Goal: Information Seeking & Learning: Learn about a topic

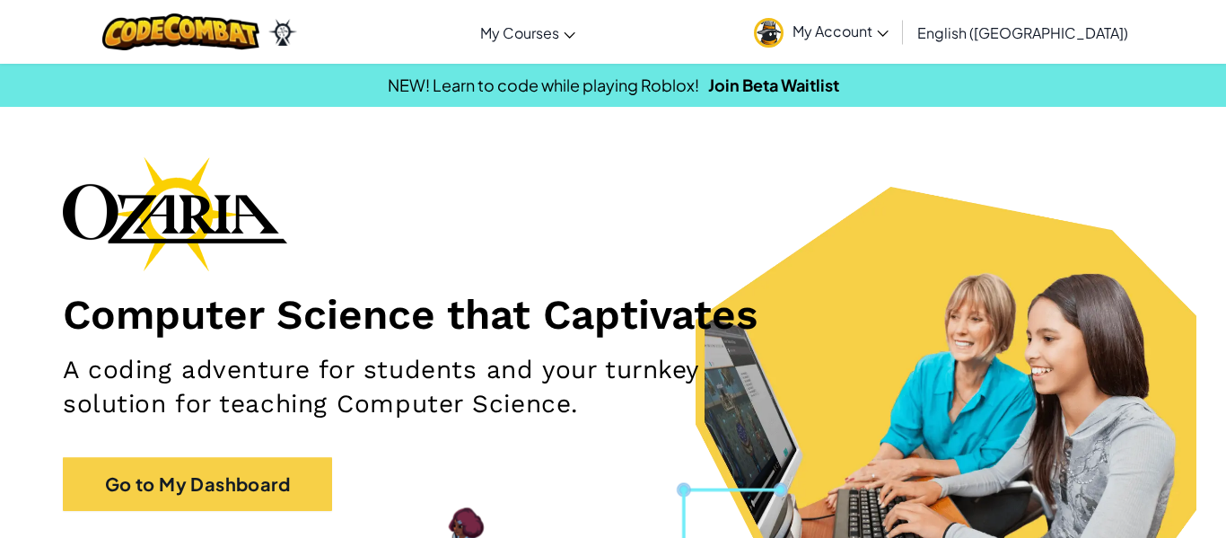
click at [305, 447] on div "Computer Science that Captivates A coding adventure for students and your turnk…" at bounding box center [613, 342] width 1100 height 372
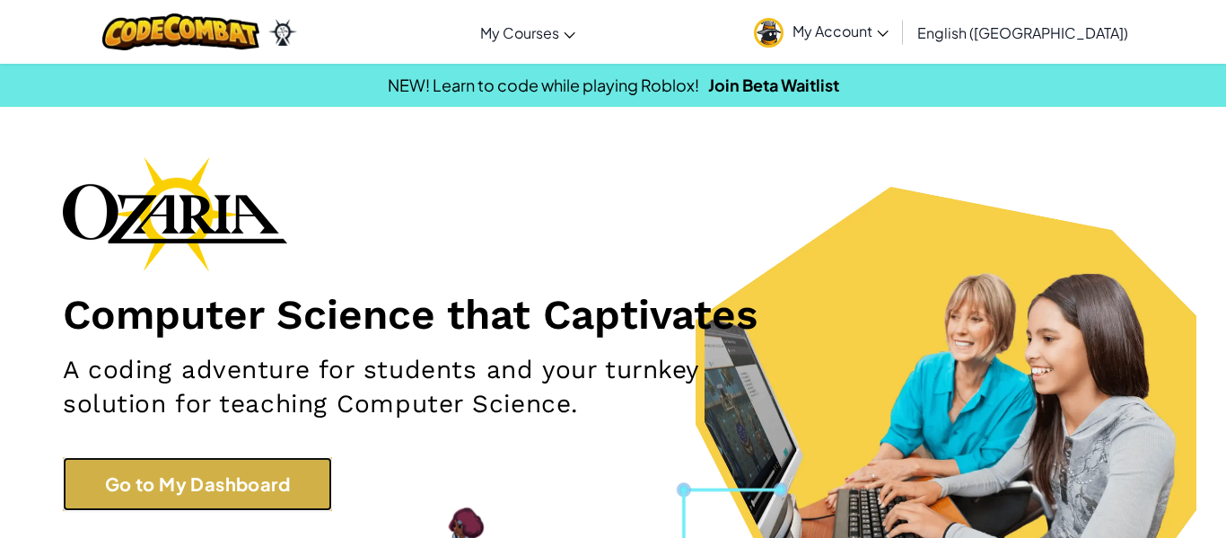
click at [240, 489] on link "Go to My Dashboard" at bounding box center [197, 484] width 269 height 54
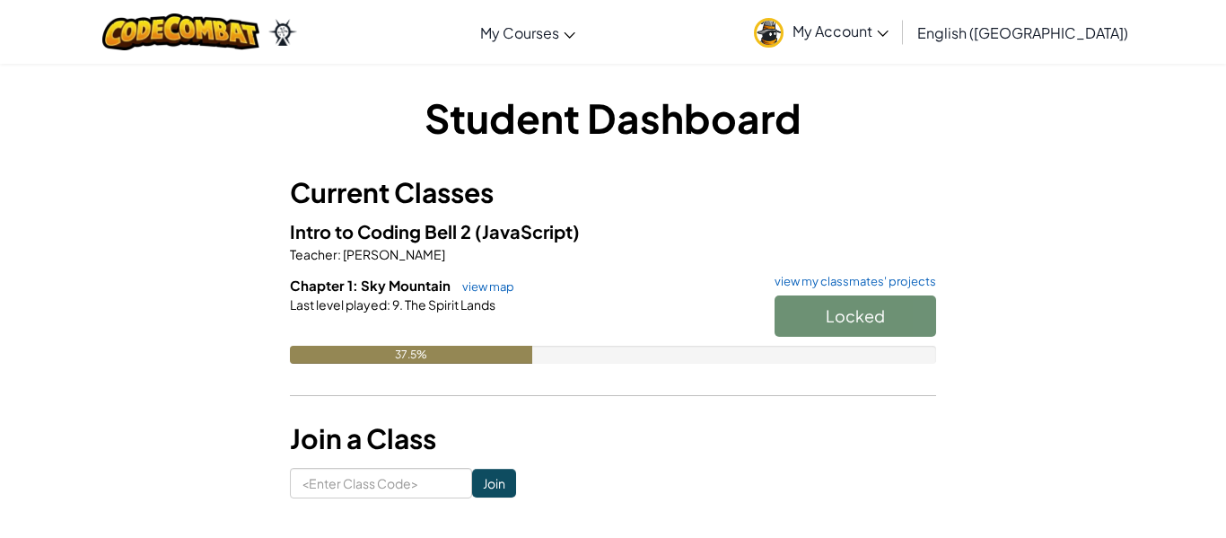
click at [879, 307] on div "Locked" at bounding box center [846, 320] width 179 height 50
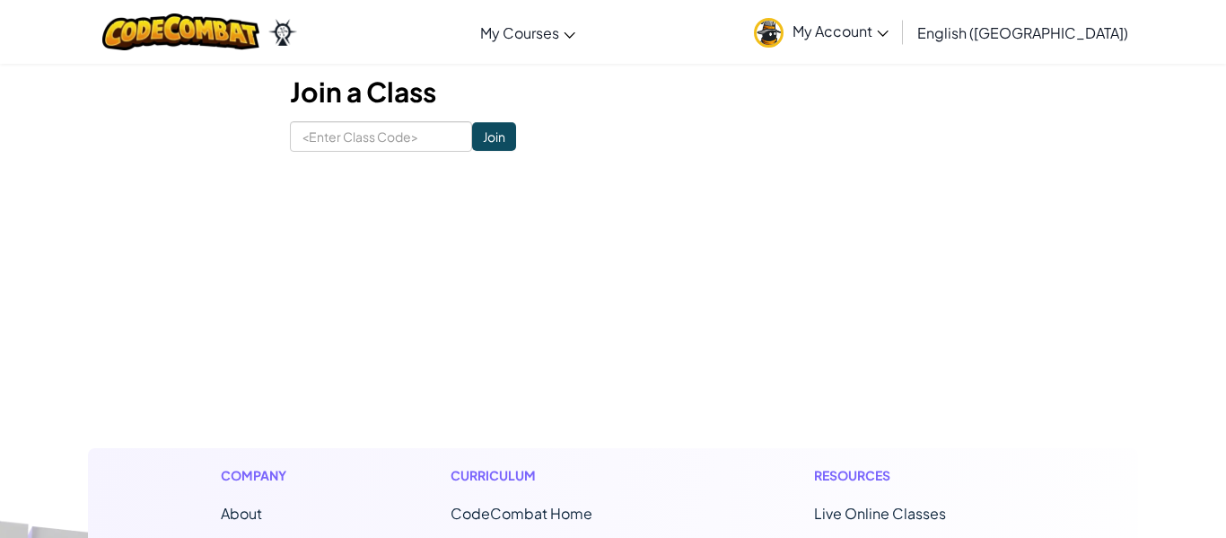
scroll to position [347, 0]
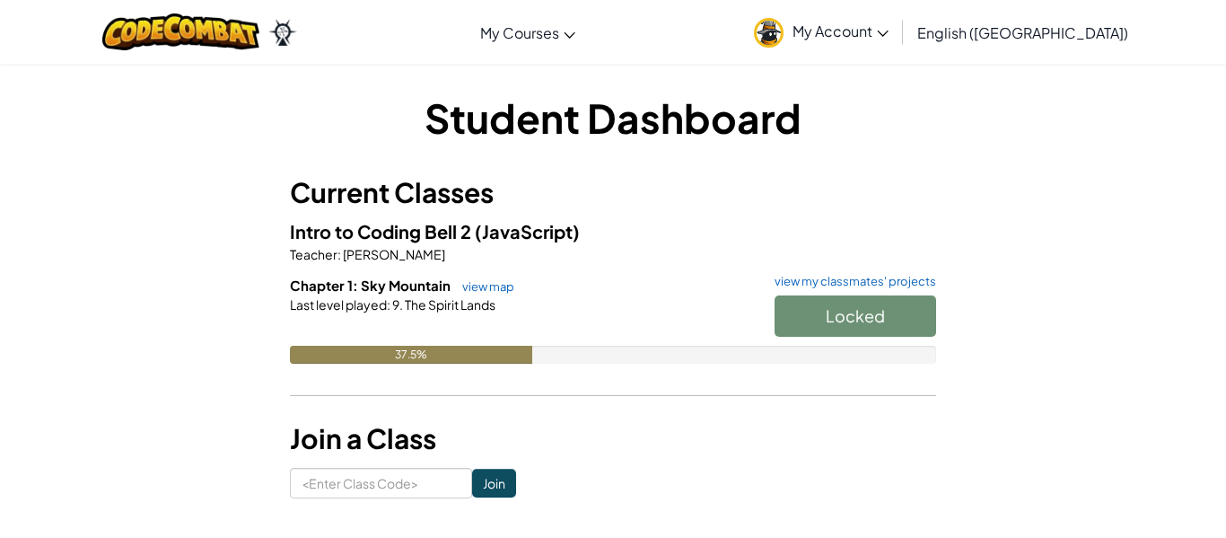
click at [823, 319] on div "Locked" at bounding box center [846, 320] width 179 height 50
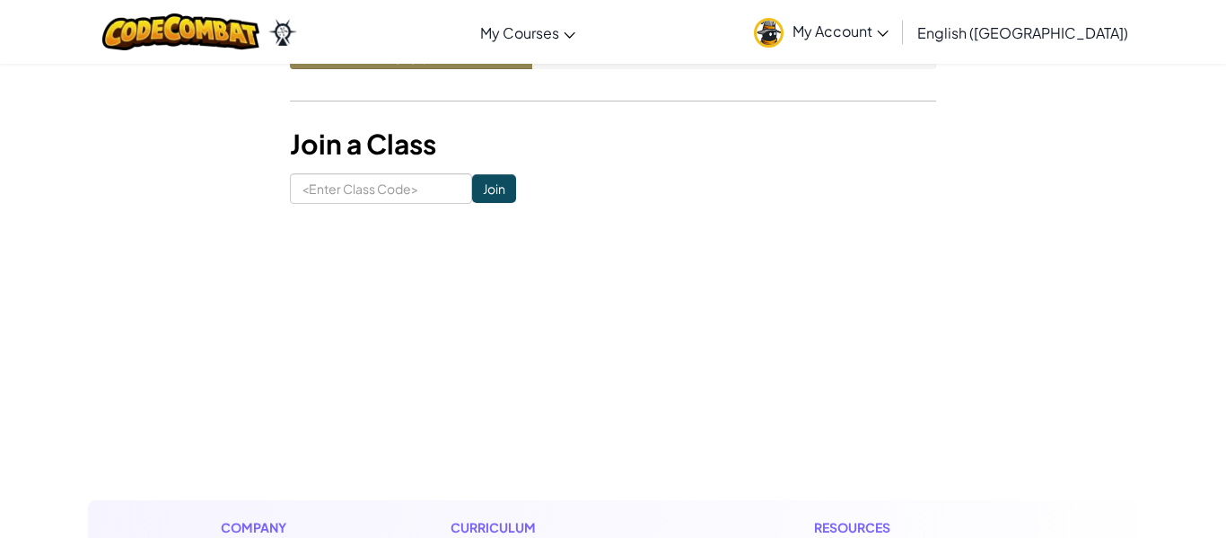
scroll to position [296, 0]
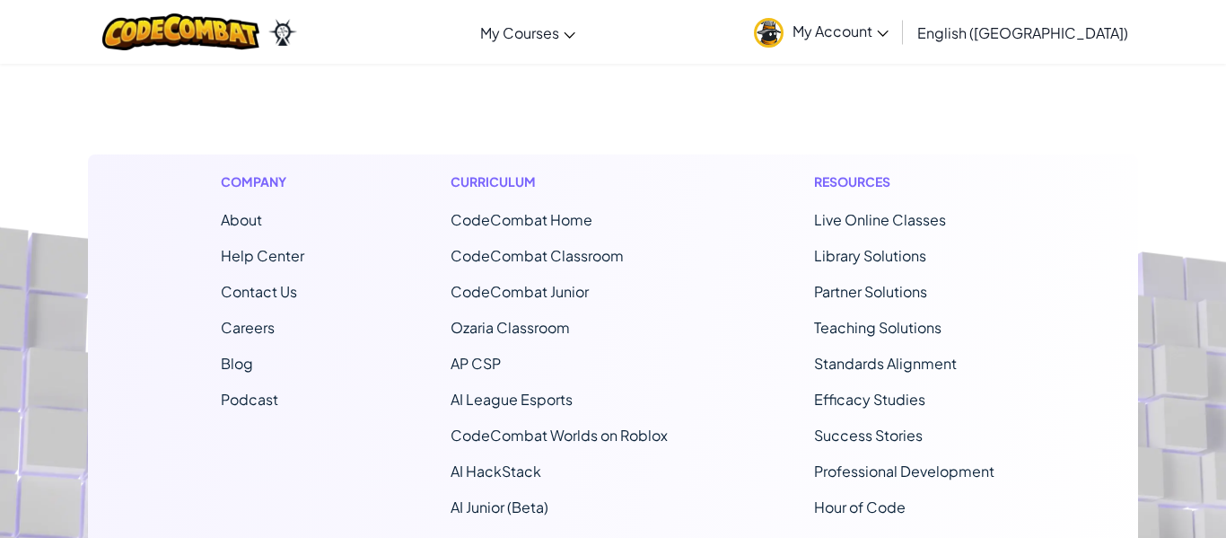
scroll to position [296, 0]
